Goal: Transaction & Acquisition: Purchase product/service

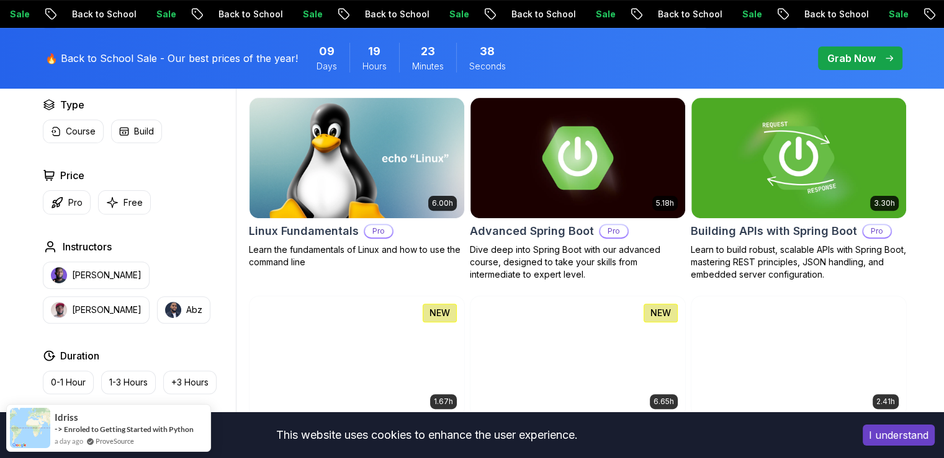
scroll to position [413, 0]
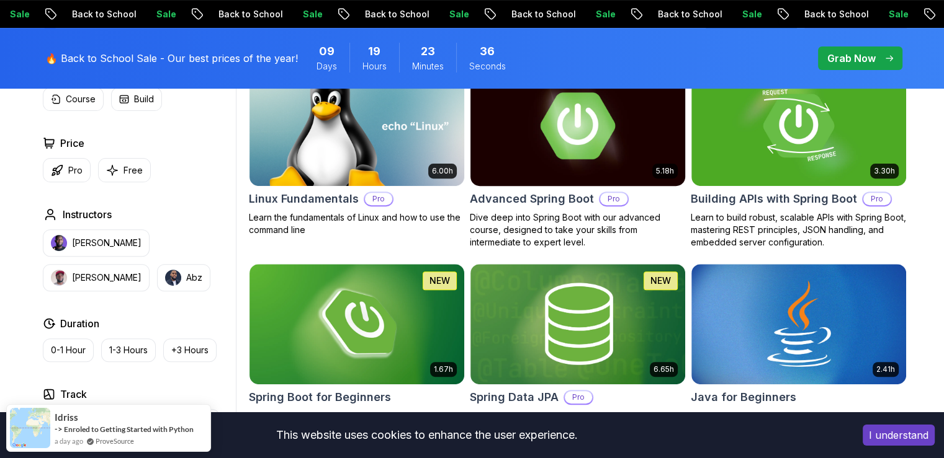
click at [583, 141] on img at bounding box center [577, 126] width 225 height 126
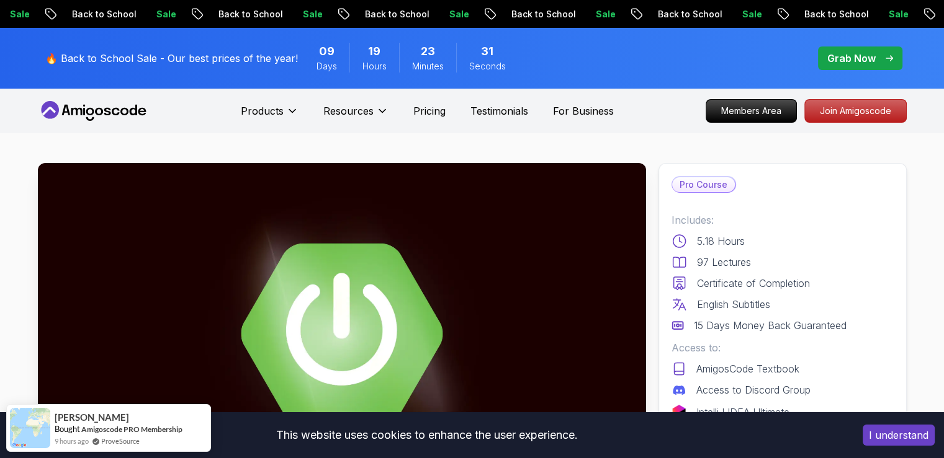
click at [418, 266] on img at bounding box center [342, 334] width 608 height 342
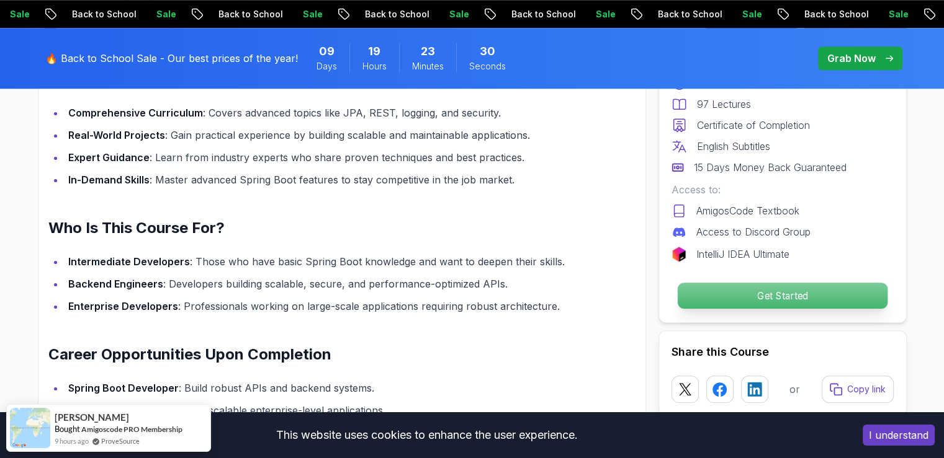
click at [730, 287] on p "Get Started" at bounding box center [782, 296] width 210 height 26
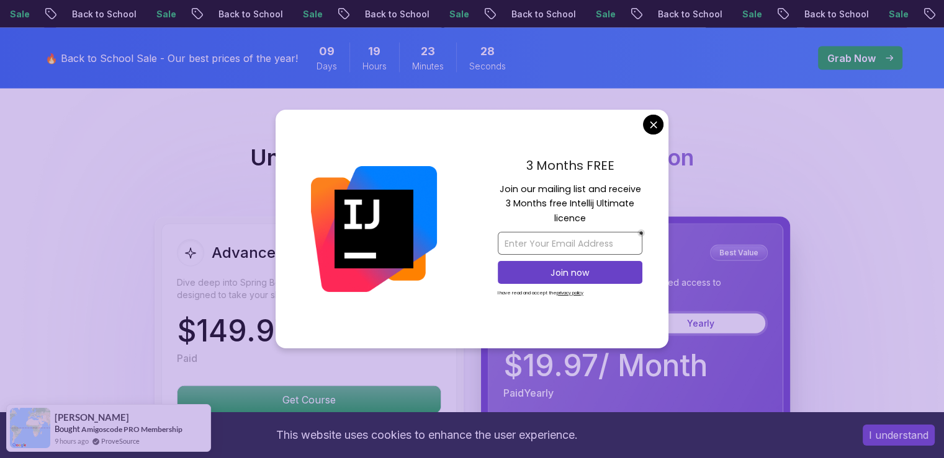
scroll to position [2703, 0]
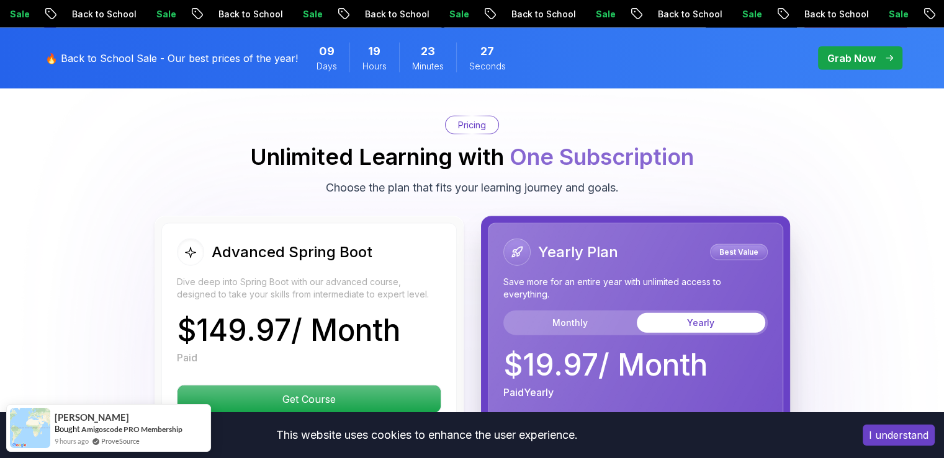
click at [648, 124] on body "Sale Back to School Sale Back to School Sale Back to School Sale Back to School…" at bounding box center [472, 137] width 944 height 5680
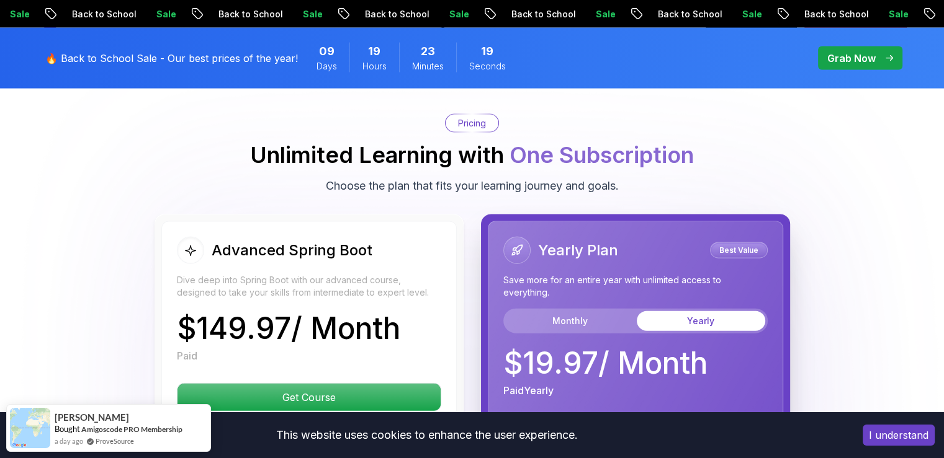
scroll to position [2910, 0]
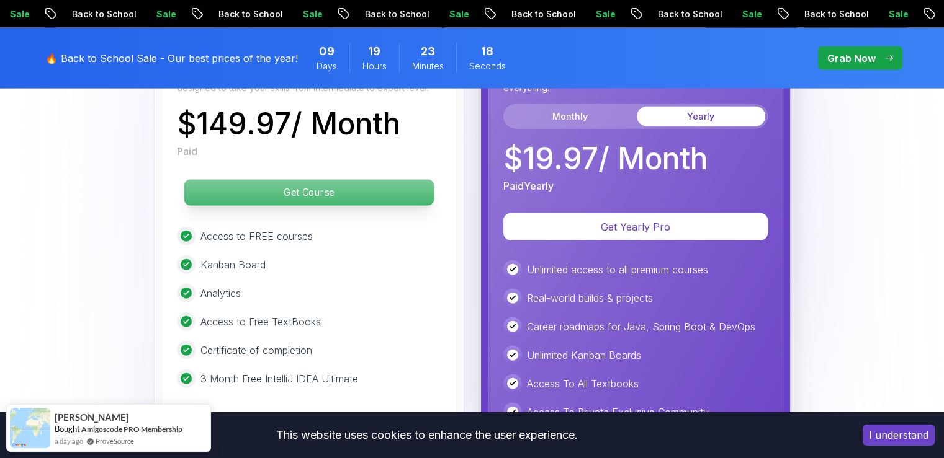
click at [332, 180] on p "Get Course" at bounding box center [309, 193] width 250 height 26
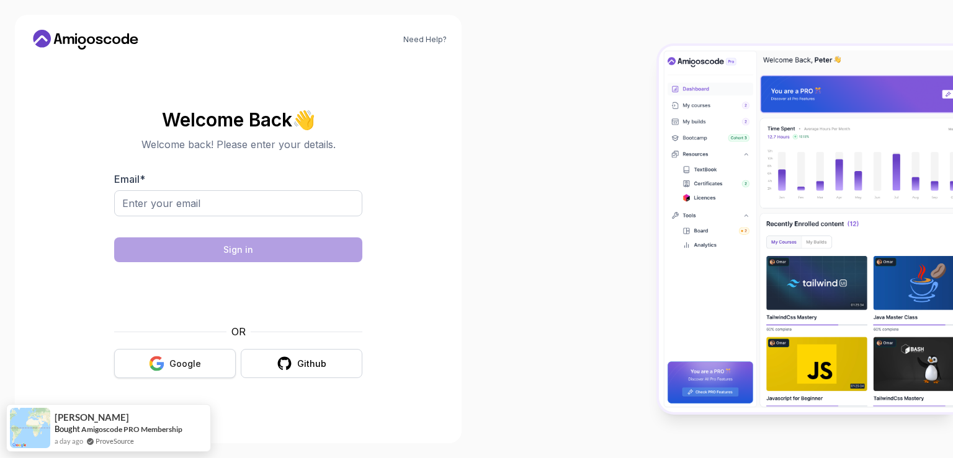
click at [213, 356] on button "Google" at bounding box center [175, 363] width 122 height 29
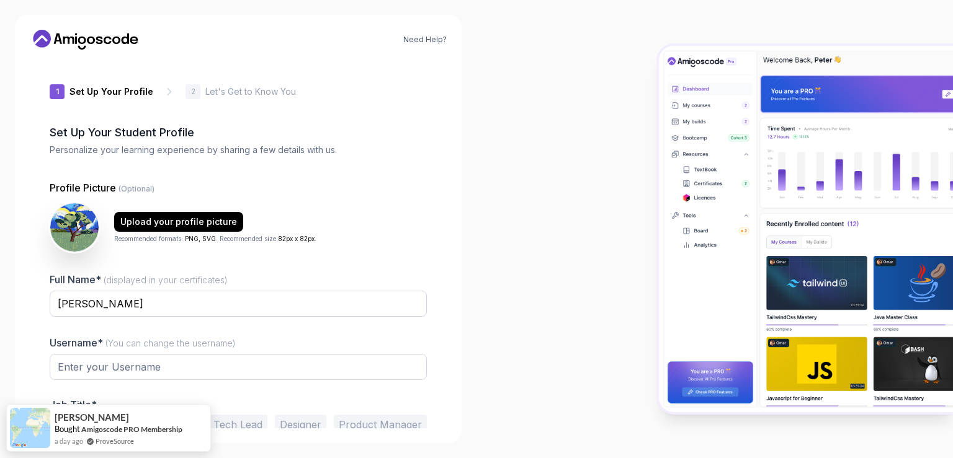
type input "vividmongoose9285e"
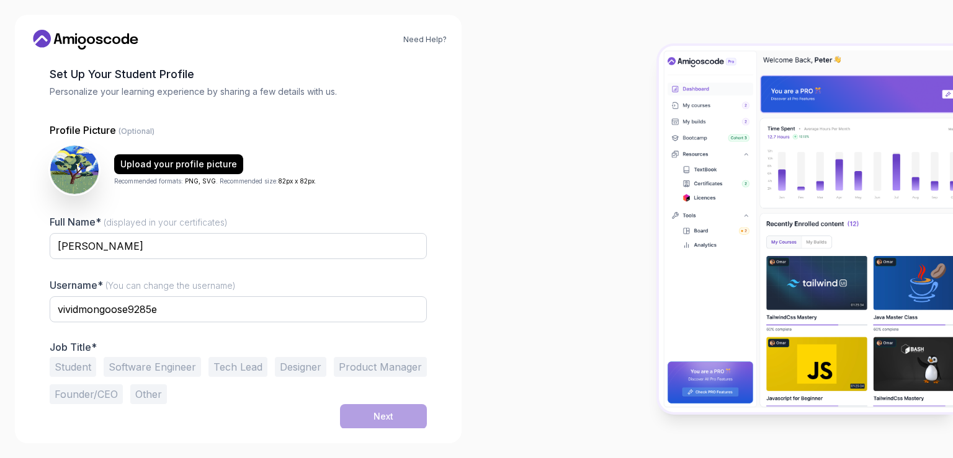
click at [71, 367] on button "Student" at bounding box center [73, 367] width 47 height 20
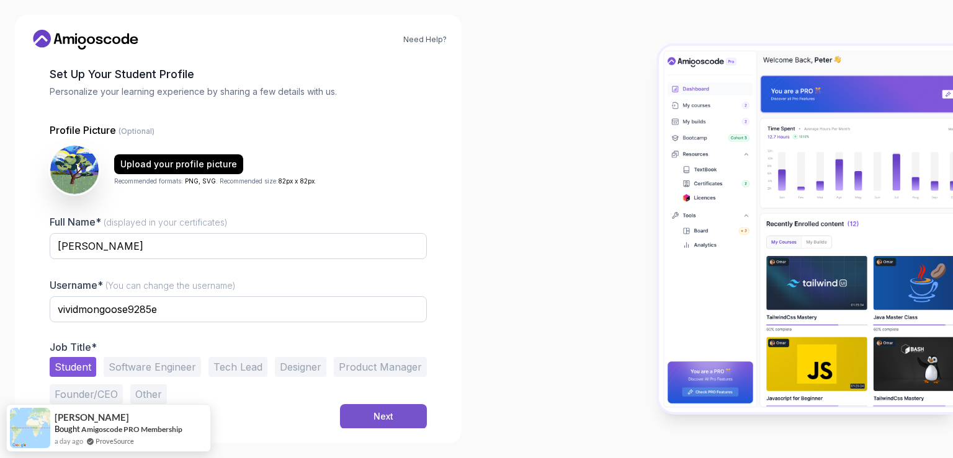
click at [382, 411] on div "Next" at bounding box center [383, 417] width 20 height 12
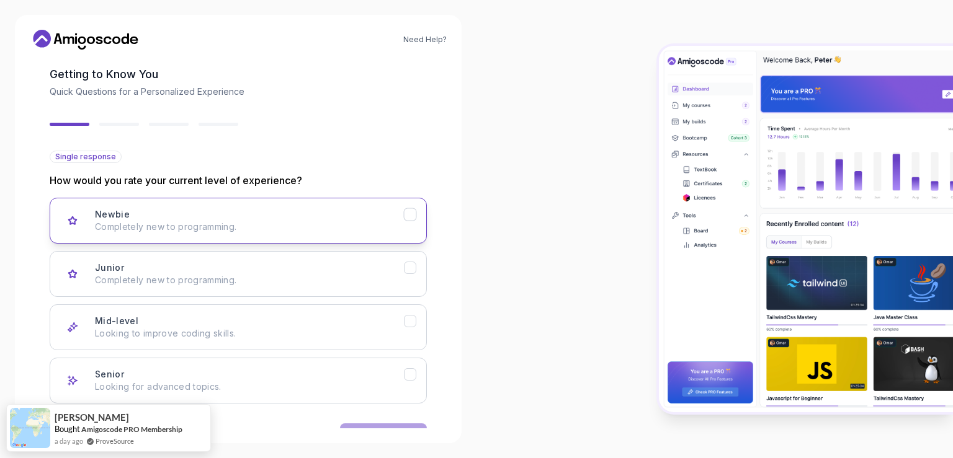
click at [291, 235] on button "Newbie Completely new to programming." at bounding box center [238, 221] width 377 height 46
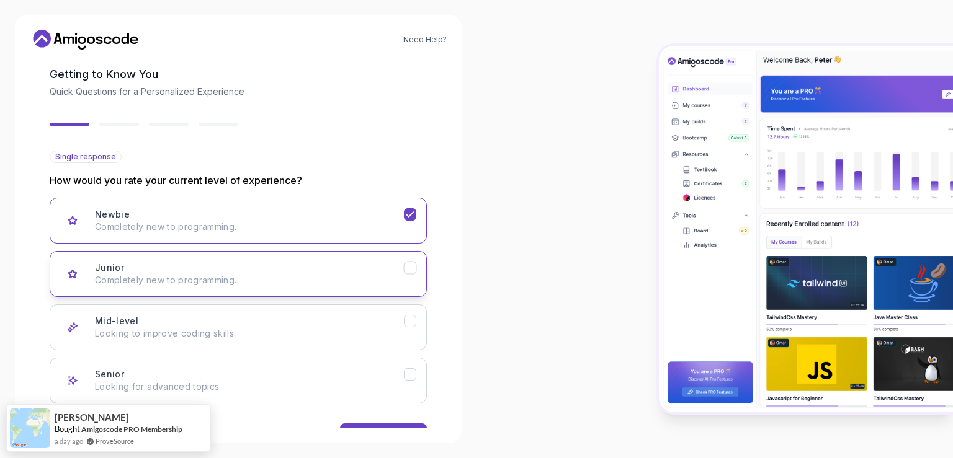
click at [304, 288] on button "Junior Completely new to programming." at bounding box center [238, 274] width 377 height 46
click at [279, 340] on button "Mid-level Looking to improve coding skills." at bounding box center [238, 328] width 377 height 46
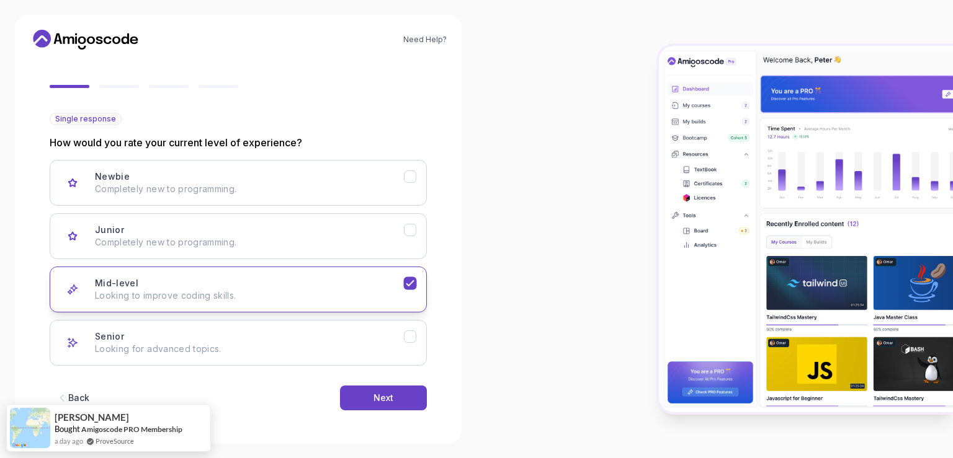
scroll to position [97, 0]
click at [395, 396] on button "Next" at bounding box center [383, 397] width 87 height 25
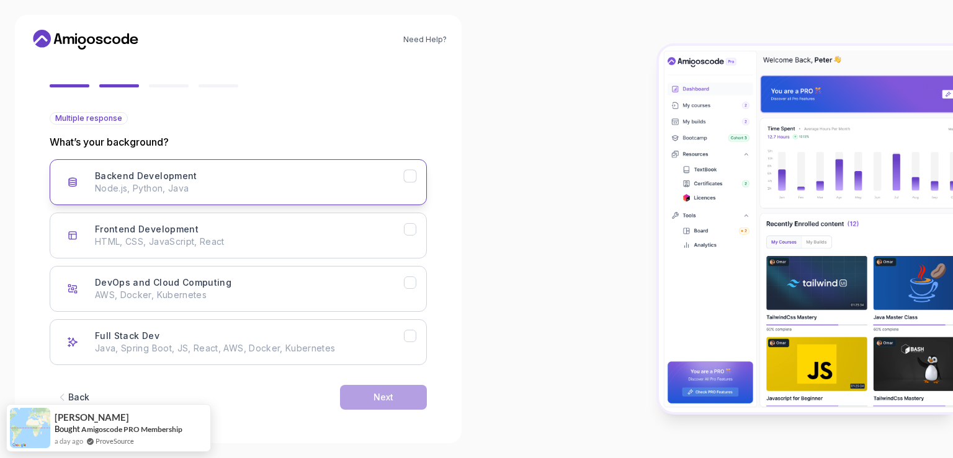
click at [325, 180] on div "Backend Development Node.js, Python, Java" at bounding box center [249, 182] width 309 height 25
click at [375, 398] on div "Next" at bounding box center [383, 397] width 20 height 12
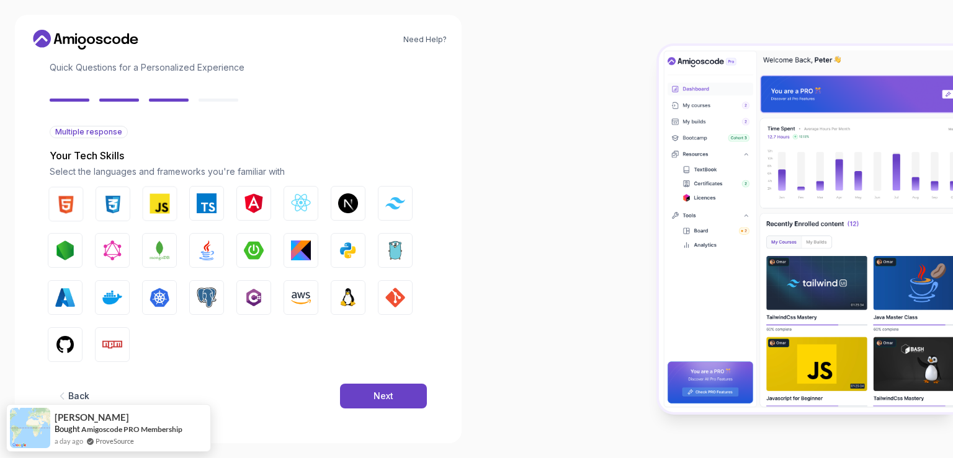
scroll to position [83, 0]
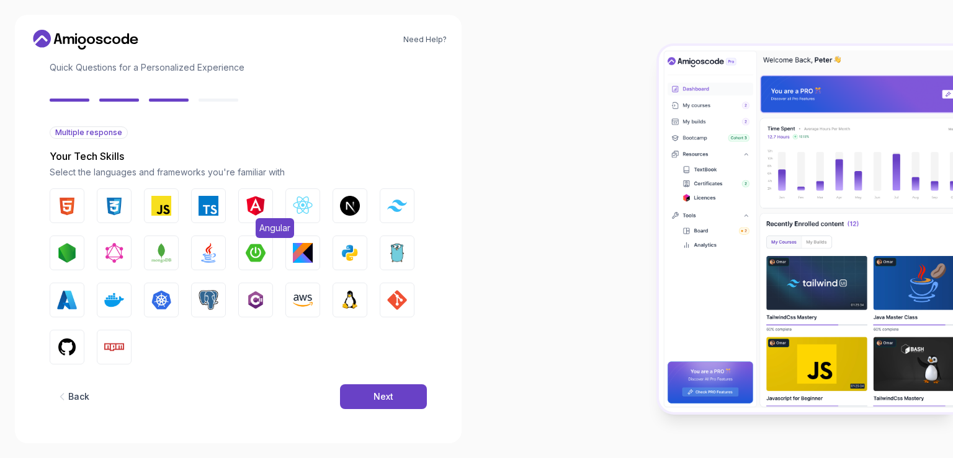
click at [257, 209] on img "button" at bounding box center [256, 206] width 20 height 20
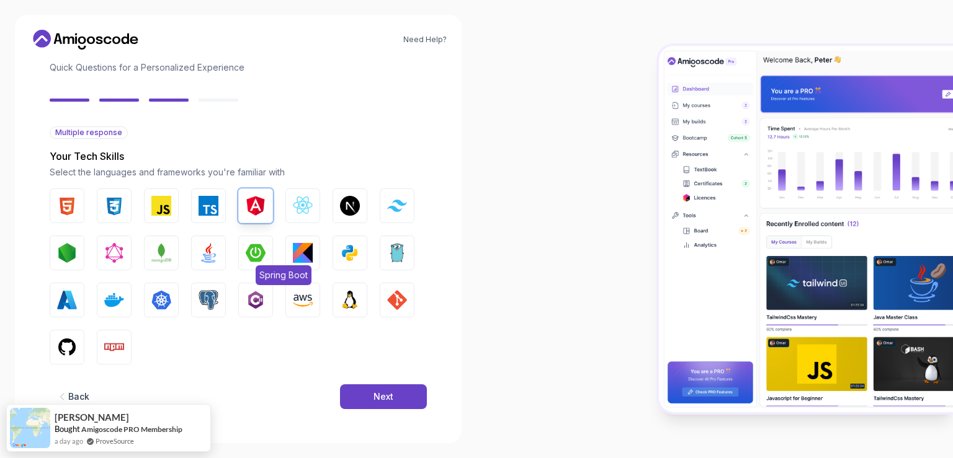
click at [258, 253] on img "button" at bounding box center [256, 253] width 20 height 20
click at [355, 301] on img "button" at bounding box center [350, 300] width 20 height 20
click at [310, 299] on img "button" at bounding box center [303, 300] width 20 height 20
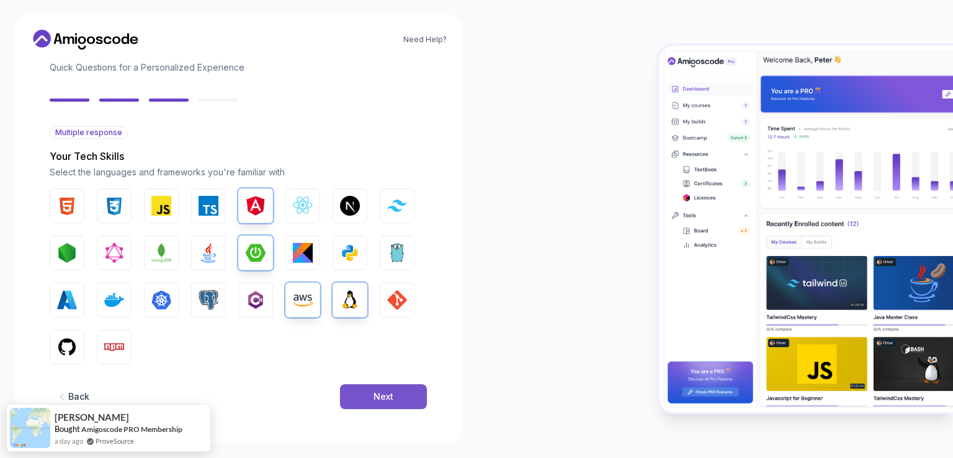
click at [405, 387] on button "Next" at bounding box center [383, 397] width 87 height 25
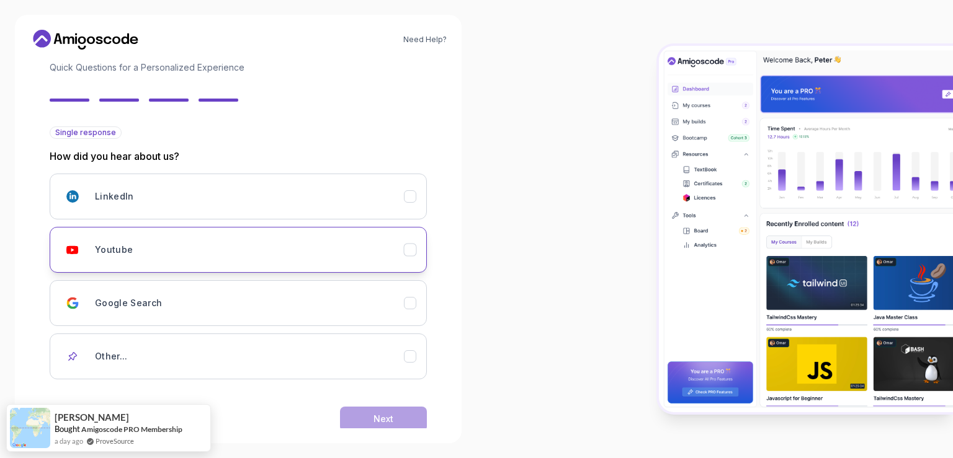
click at [309, 254] on div "Youtube" at bounding box center [249, 250] width 309 height 25
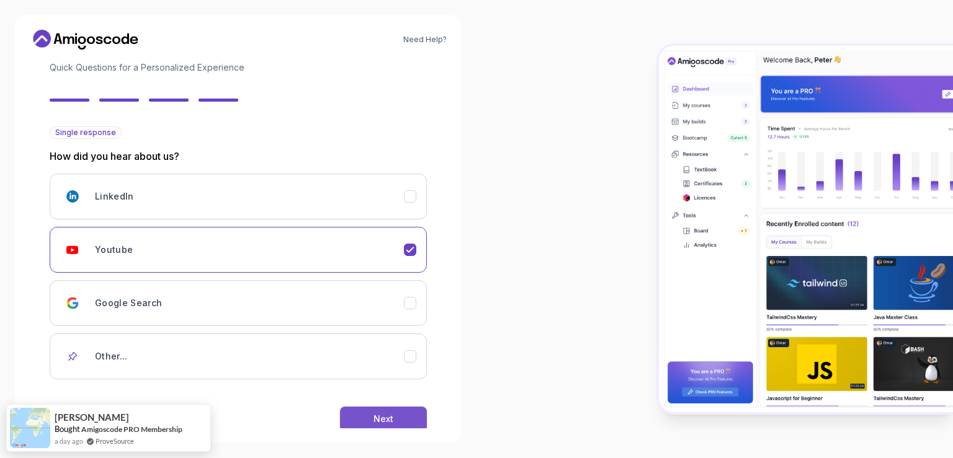
click at [383, 415] on div "Next" at bounding box center [383, 419] width 20 height 12
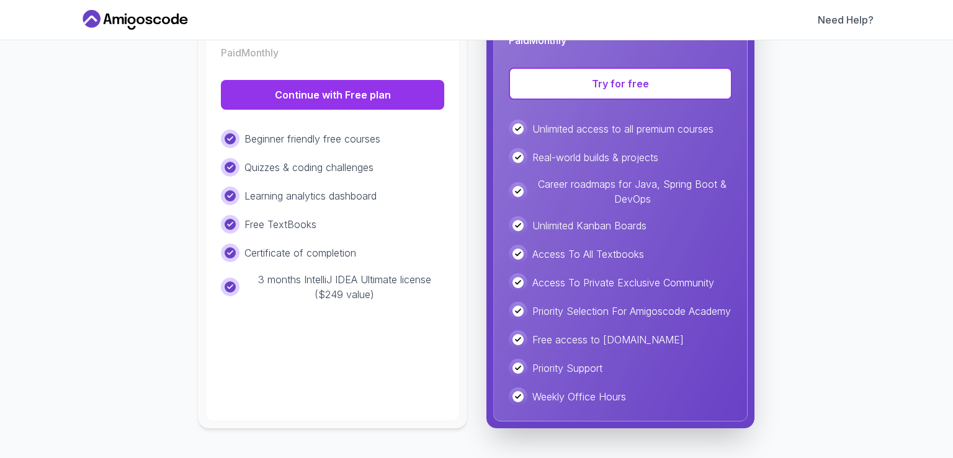
scroll to position [0, 0]
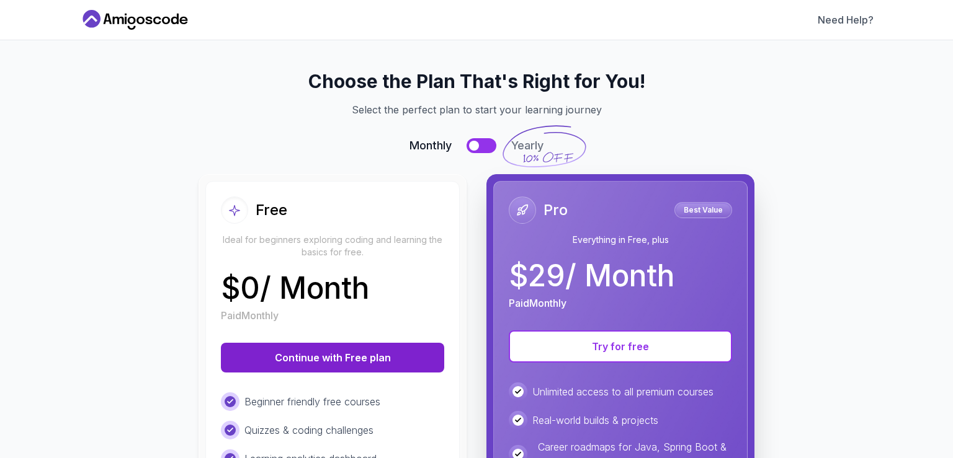
click at [320, 360] on button "Continue with Free plan" at bounding box center [332, 358] width 223 height 30
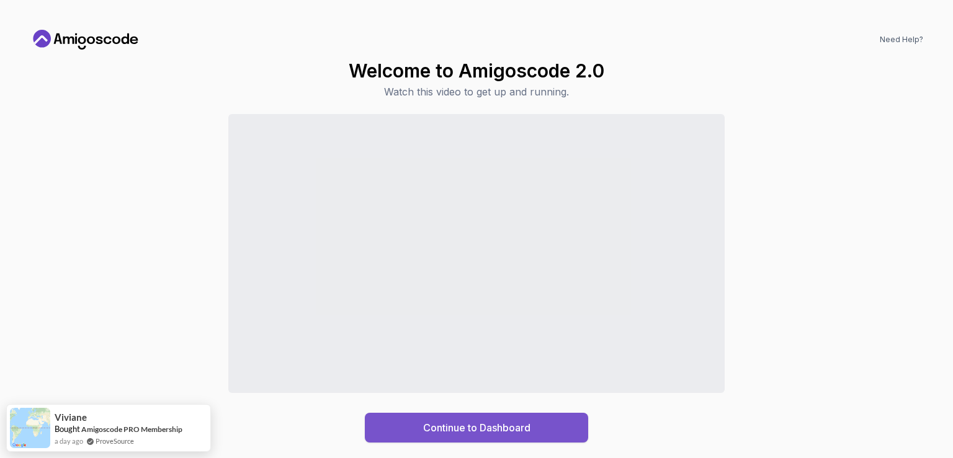
click at [469, 426] on div "Continue to Dashboard" at bounding box center [476, 428] width 107 height 15
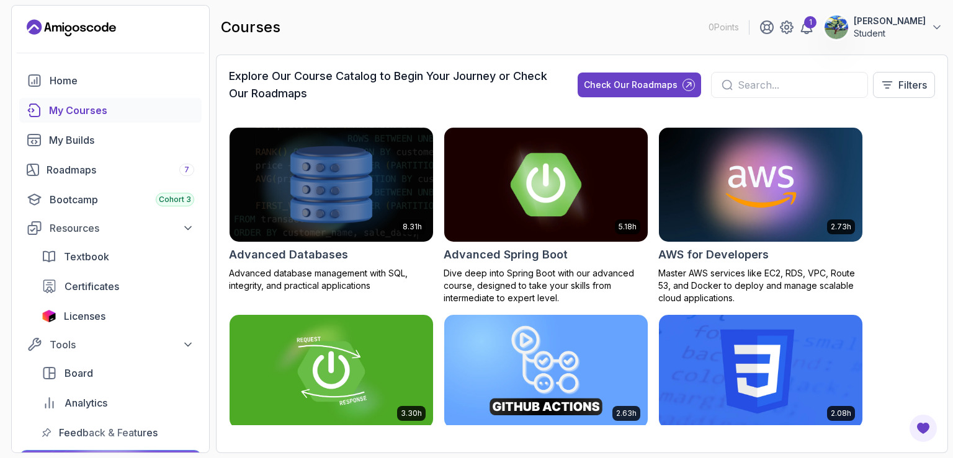
click at [576, 217] on img at bounding box center [545, 185] width 213 height 120
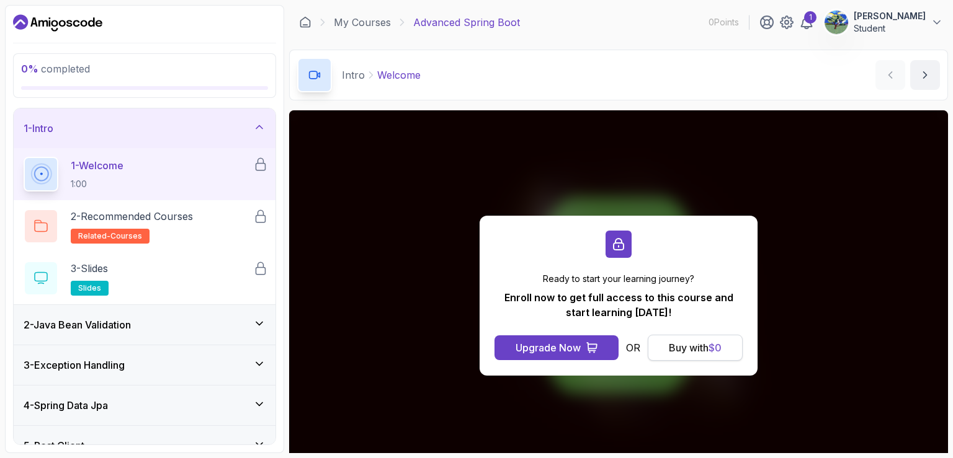
click at [691, 344] on div "Buy with $ 0" at bounding box center [695, 348] width 53 height 15
click at [700, 354] on div "Buy with $ 0" at bounding box center [695, 348] width 53 height 15
